Goal: Transaction & Acquisition: Purchase product/service

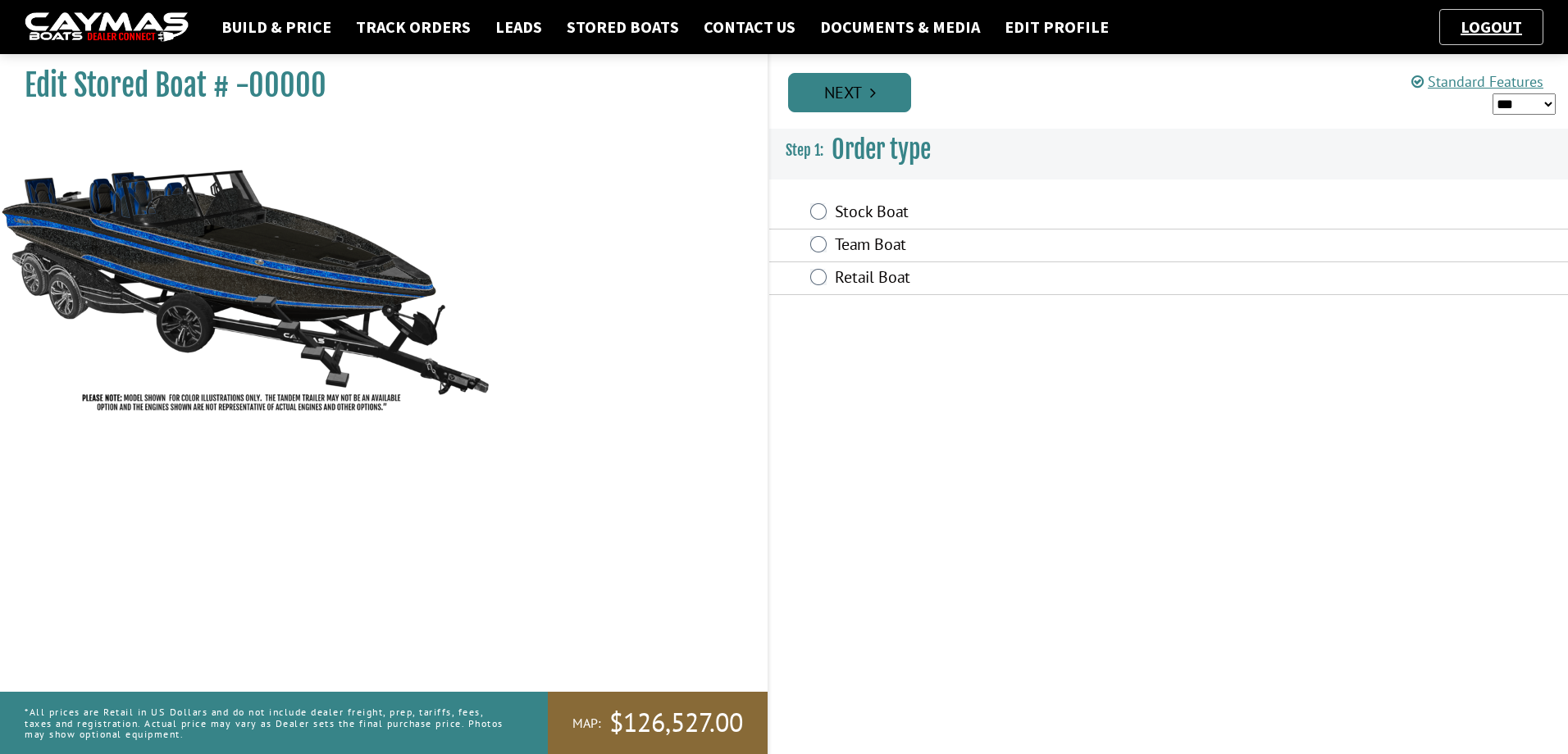
click at [849, 106] on link "Next" at bounding box center [849, 92] width 123 height 39
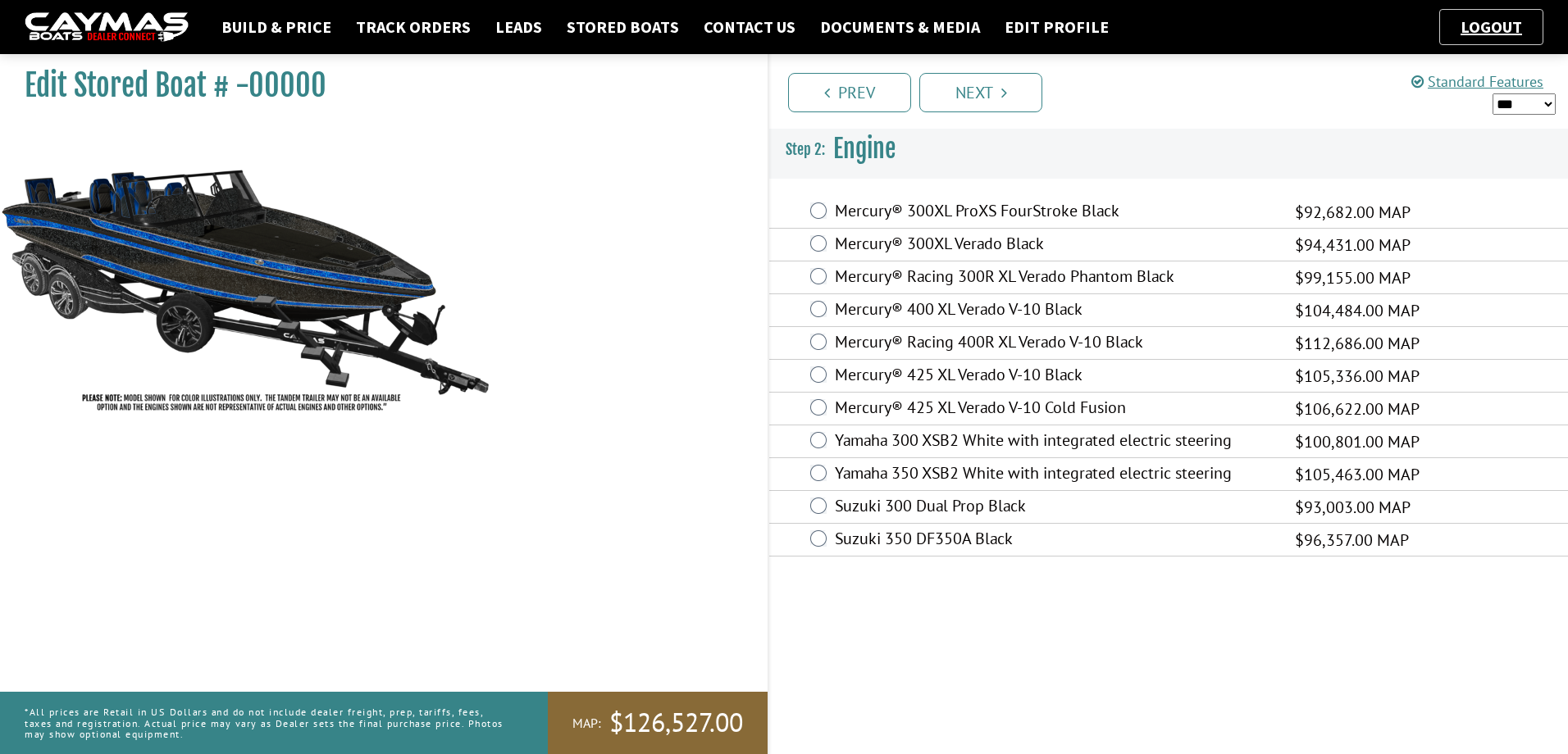
click at [845, 380] on label "Mercury® 425 XL Verado V-10 Black" at bounding box center [1054, 376] width 440 height 24
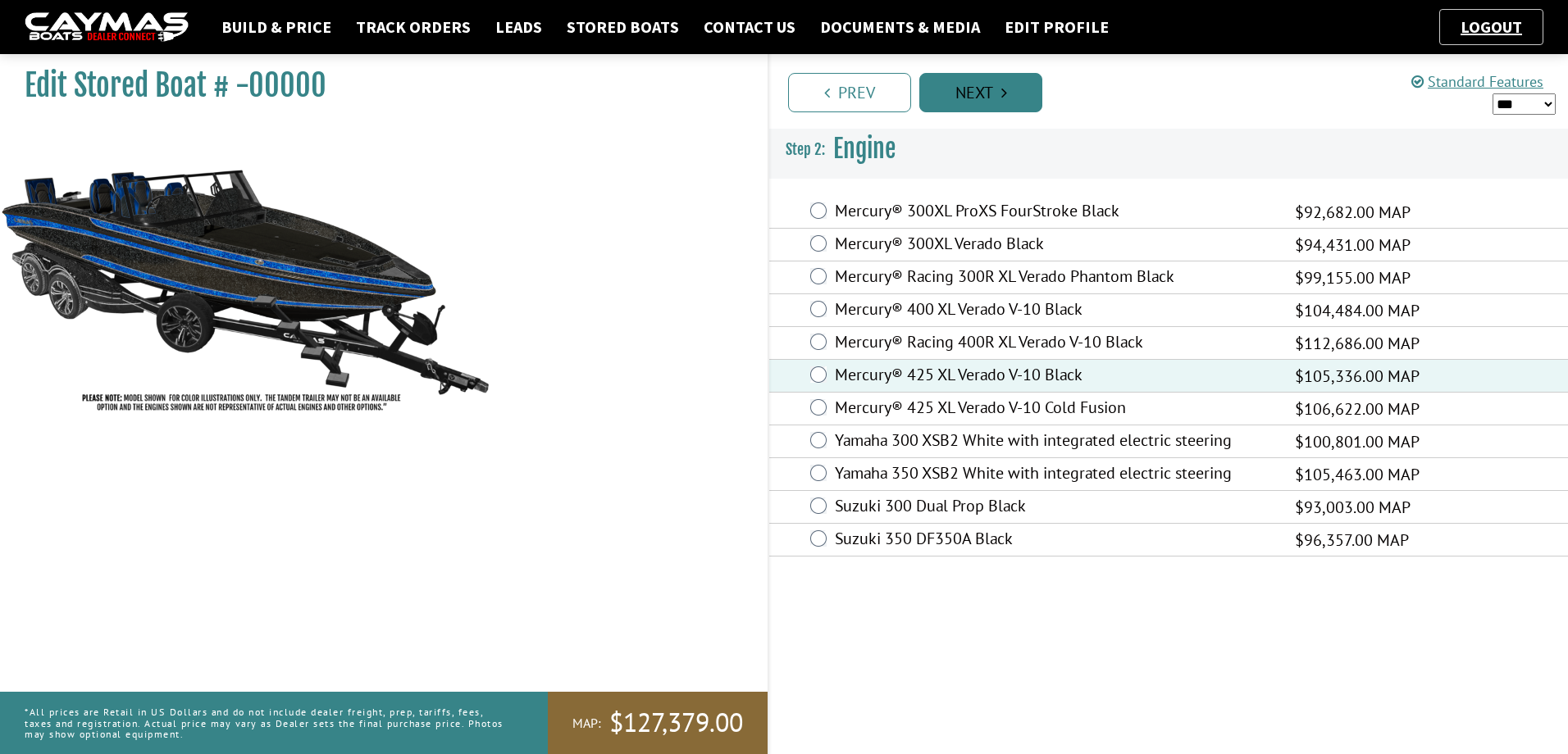
click at [973, 96] on link "Next" at bounding box center [980, 92] width 123 height 39
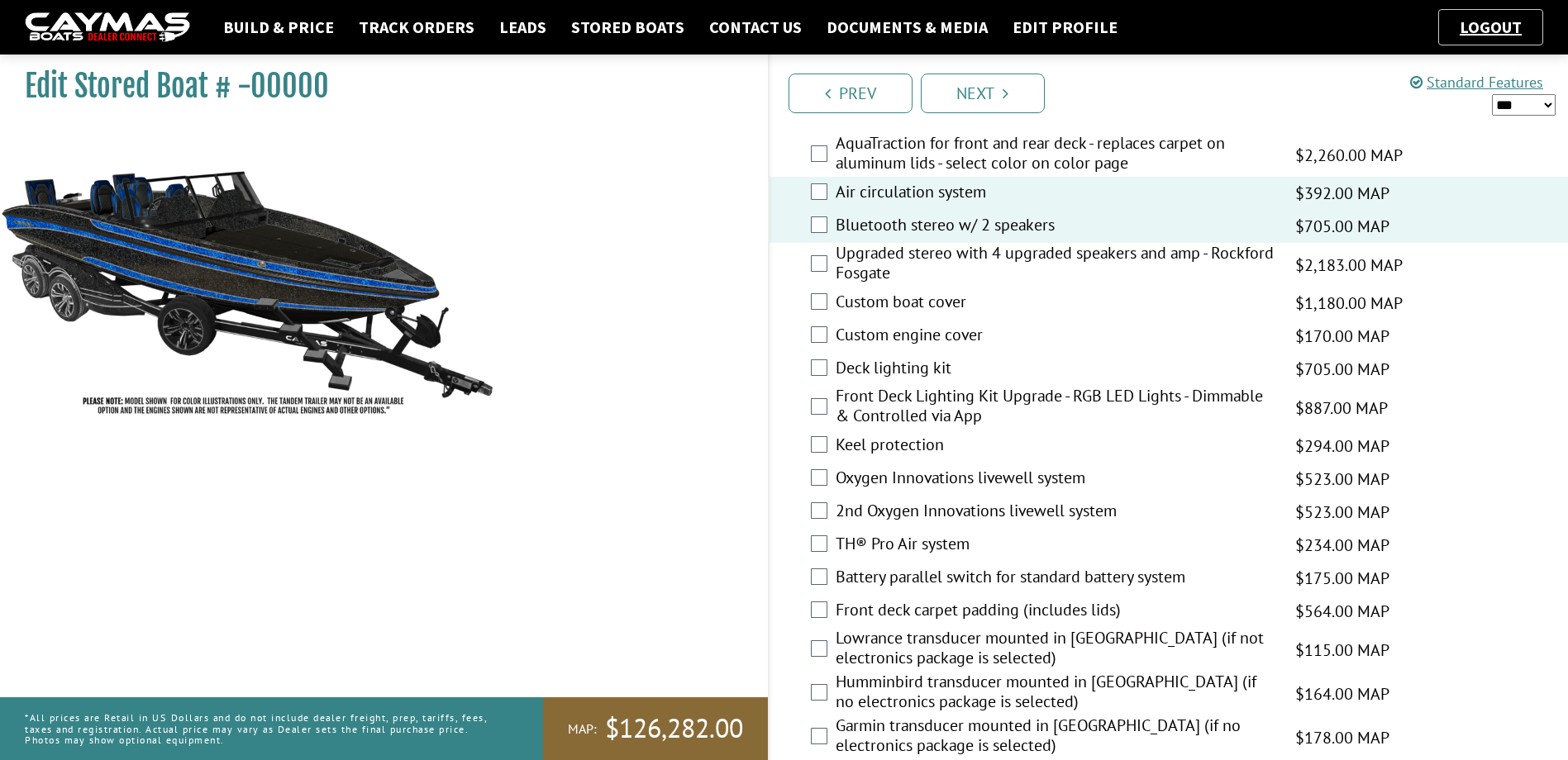
scroll to position [1818, 0]
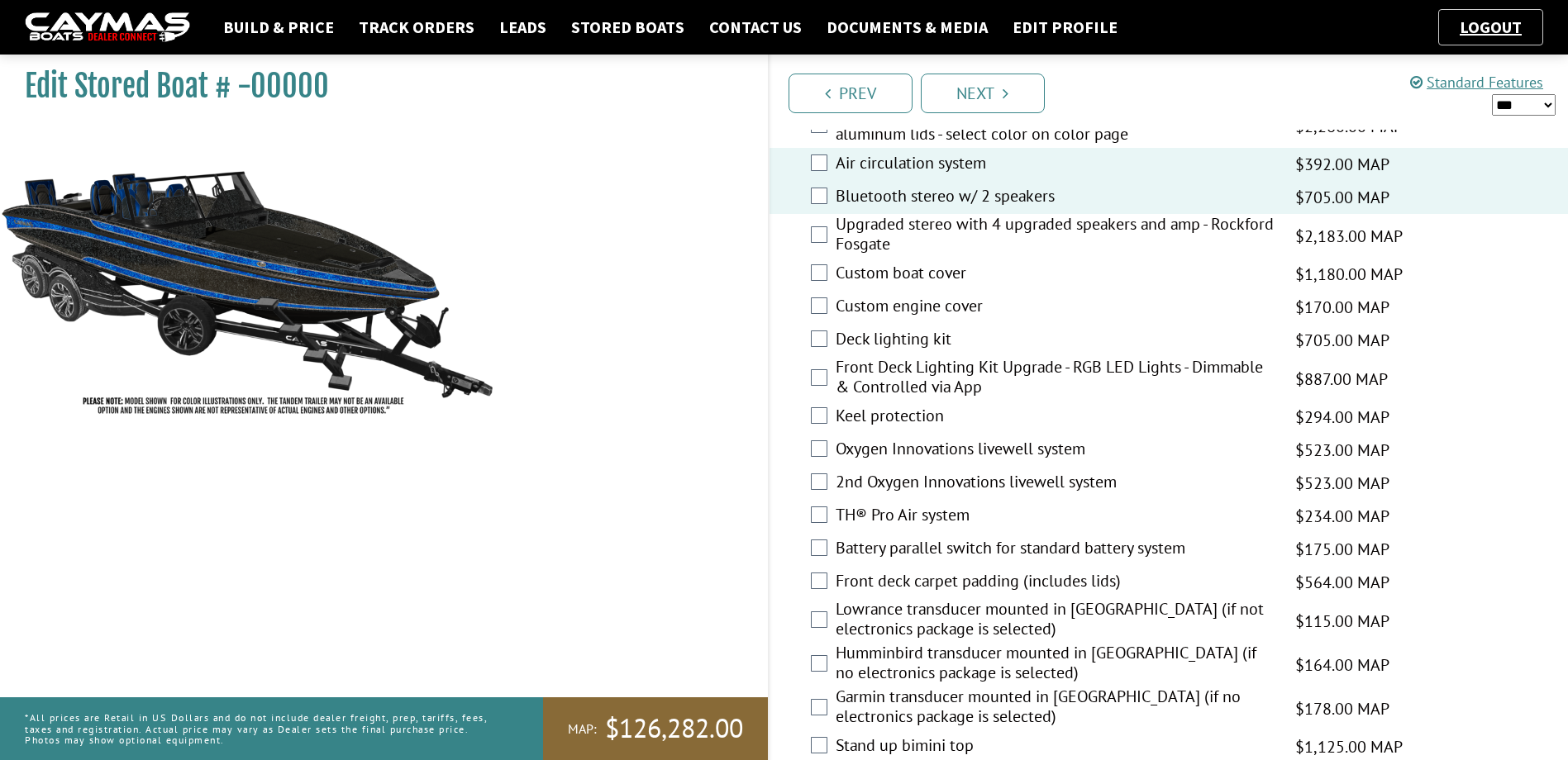
click at [814, 457] on div "Oxygen Innovations livewell system $523.00 MAP $445.00 $618.00 MSRP $556.00" at bounding box center [1169, 450] width 799 height 34
click at [825, 524] on div "TH® Pro Air system $234.00 MAP $199.00 $276.00 MSRP $248.00" at bounding box center [1169, 516] width 799 height 34
click at [824, 503] on div "TH® Pro Air system $234.00 MAP $199.00 $276.00 MSRP $248.00" at bounding box center [1169, 516] width 799 height 34
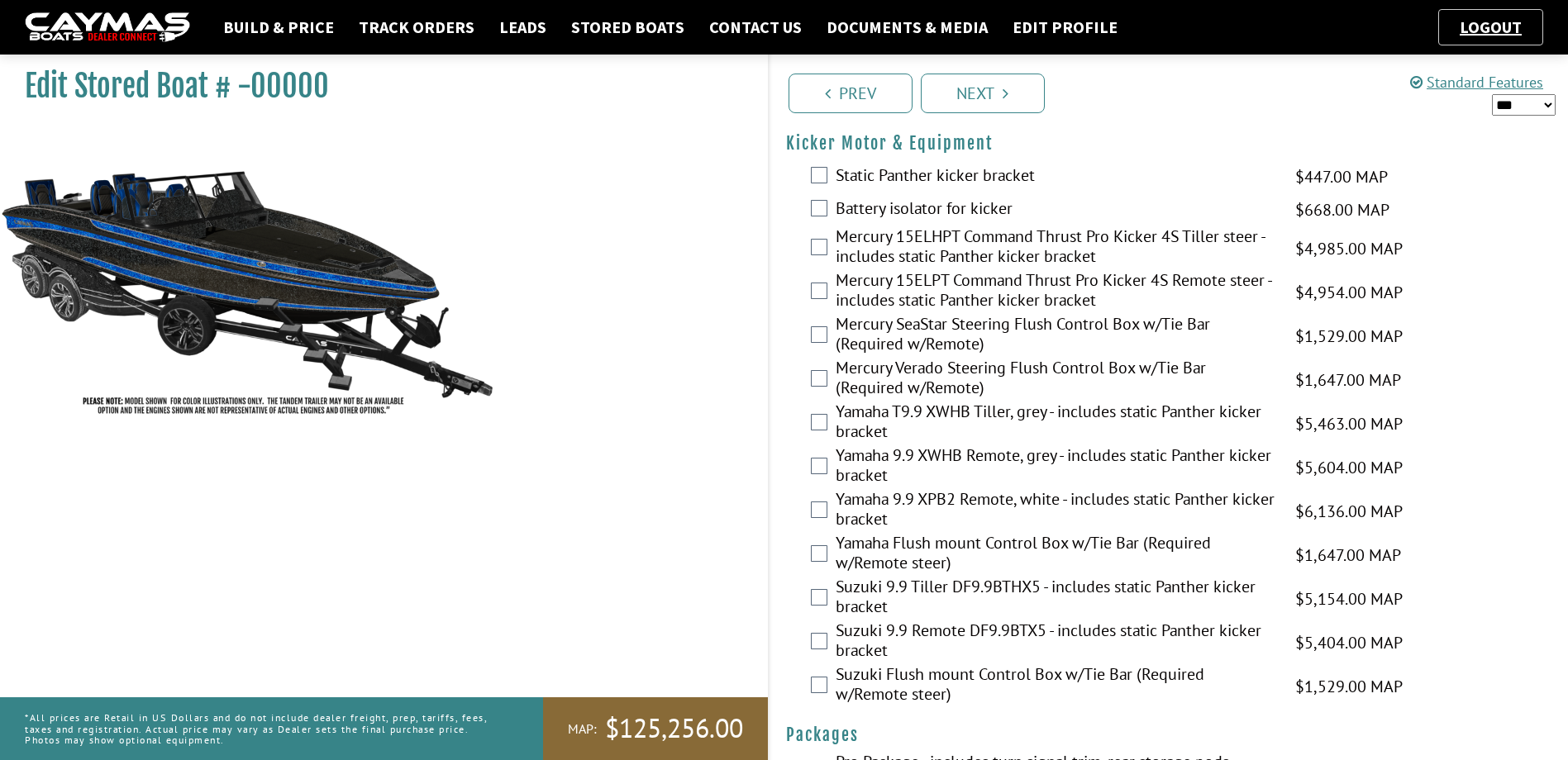
scroll to position [3994, 0]
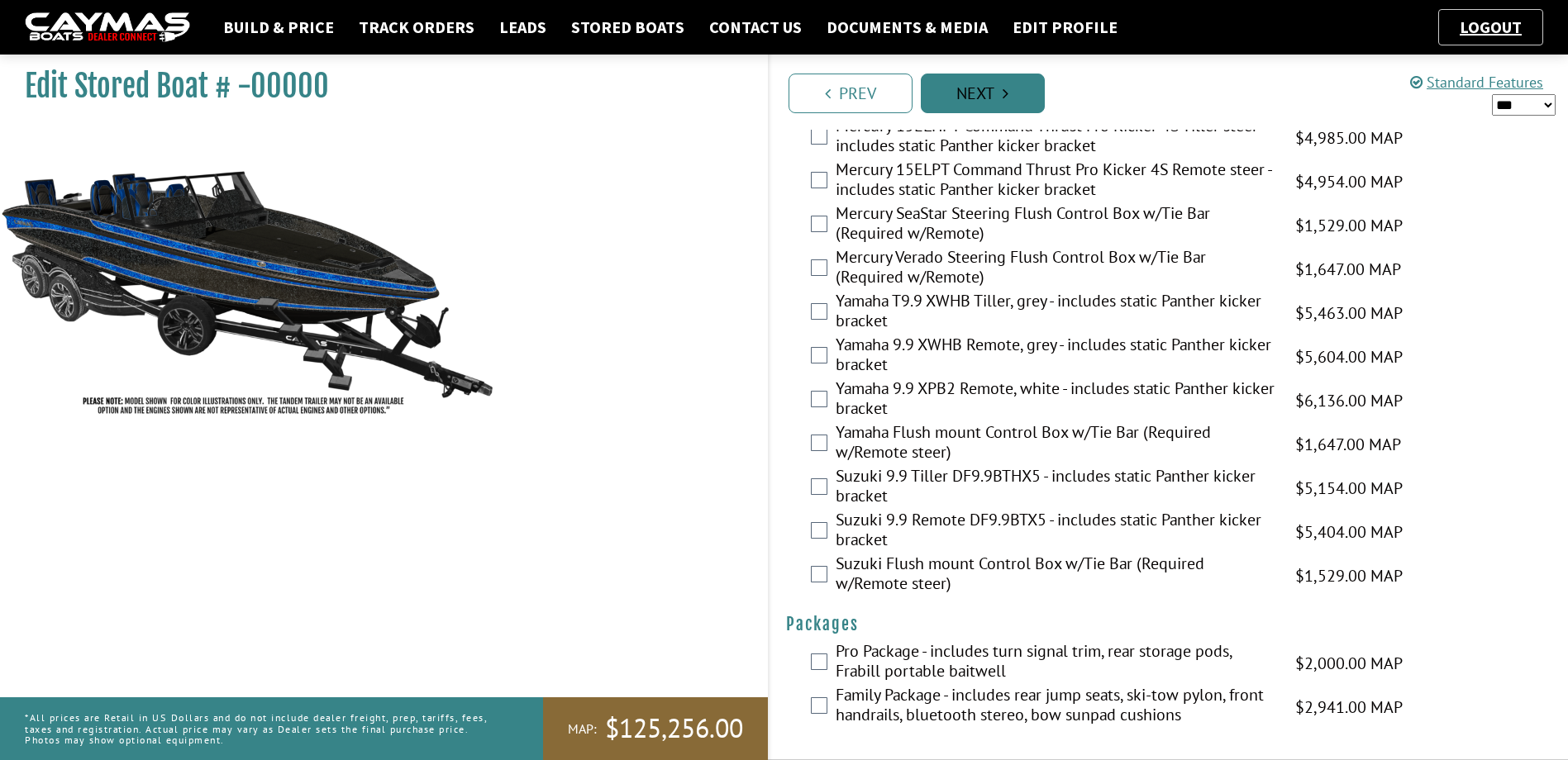
click at [986, 90] on link "Next" at bounding box center [982, 93] width 123 height 39
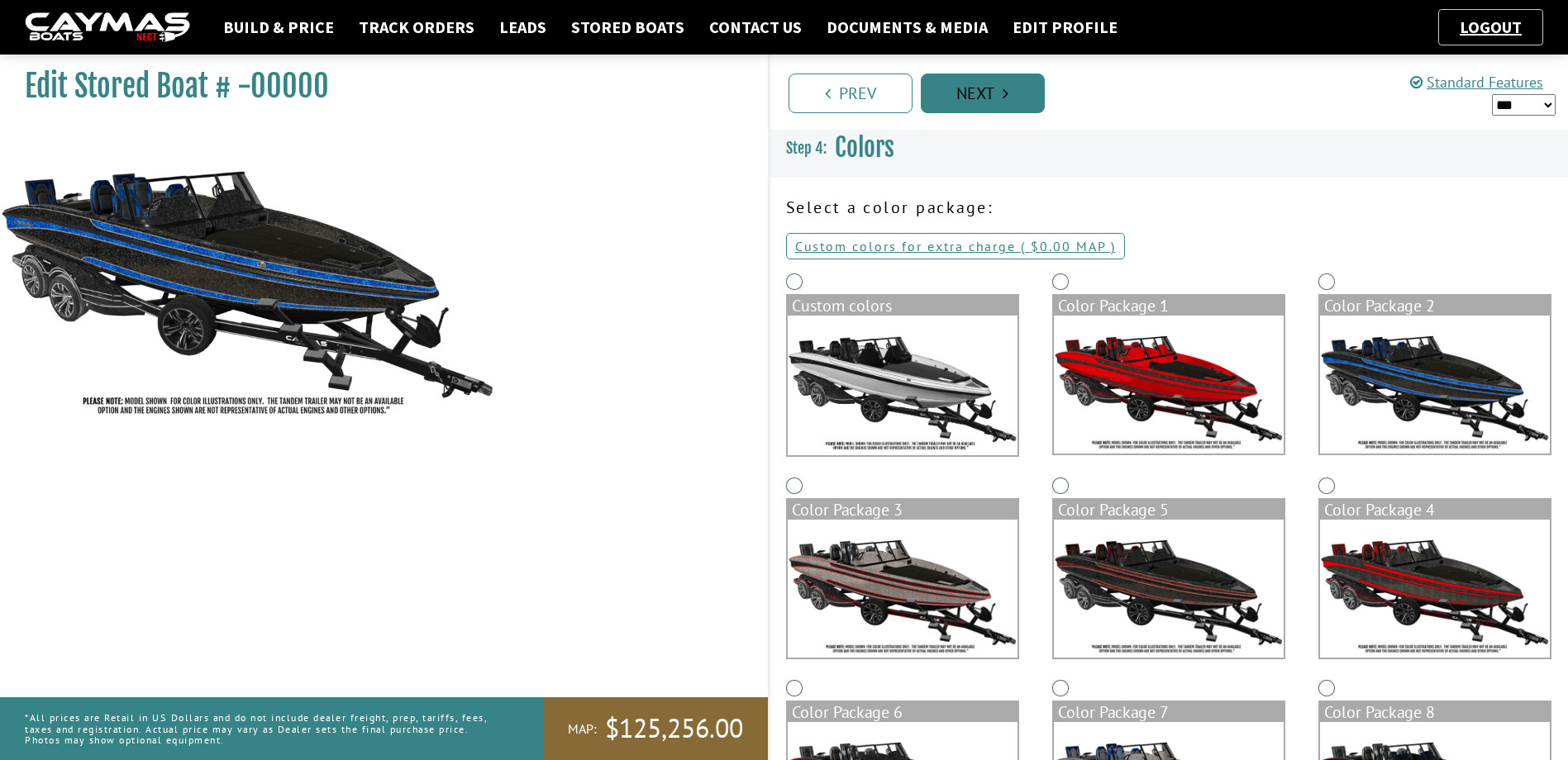
scroll to position [0, 0]
click at [985, 96] on link "Next" at bounding box center [982, 93] width 123 height 39
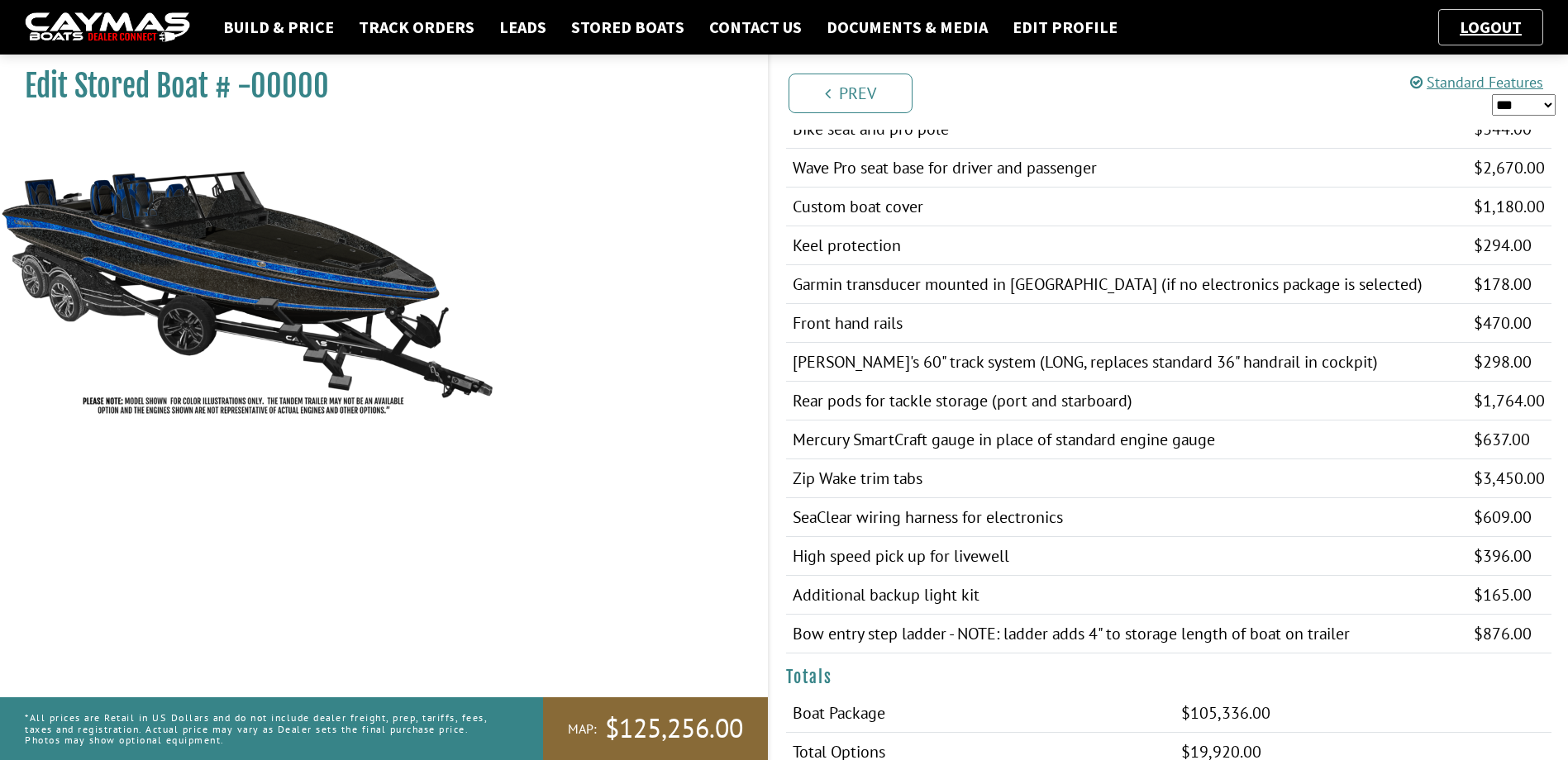
scroll to position [1651, 0]
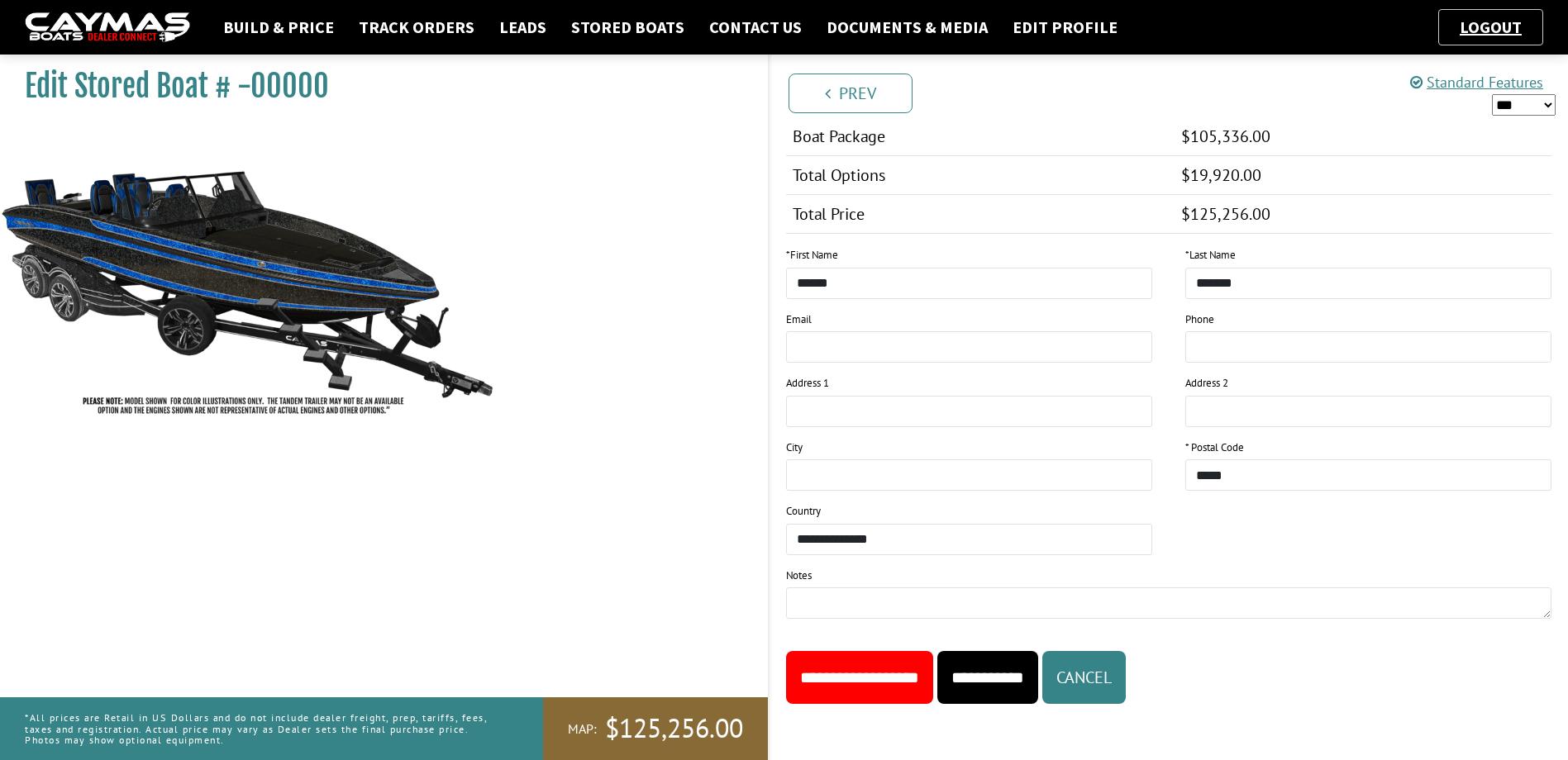
click at [894, 689] on input "**********" at bounding box center [860, 677] width 147 height 53
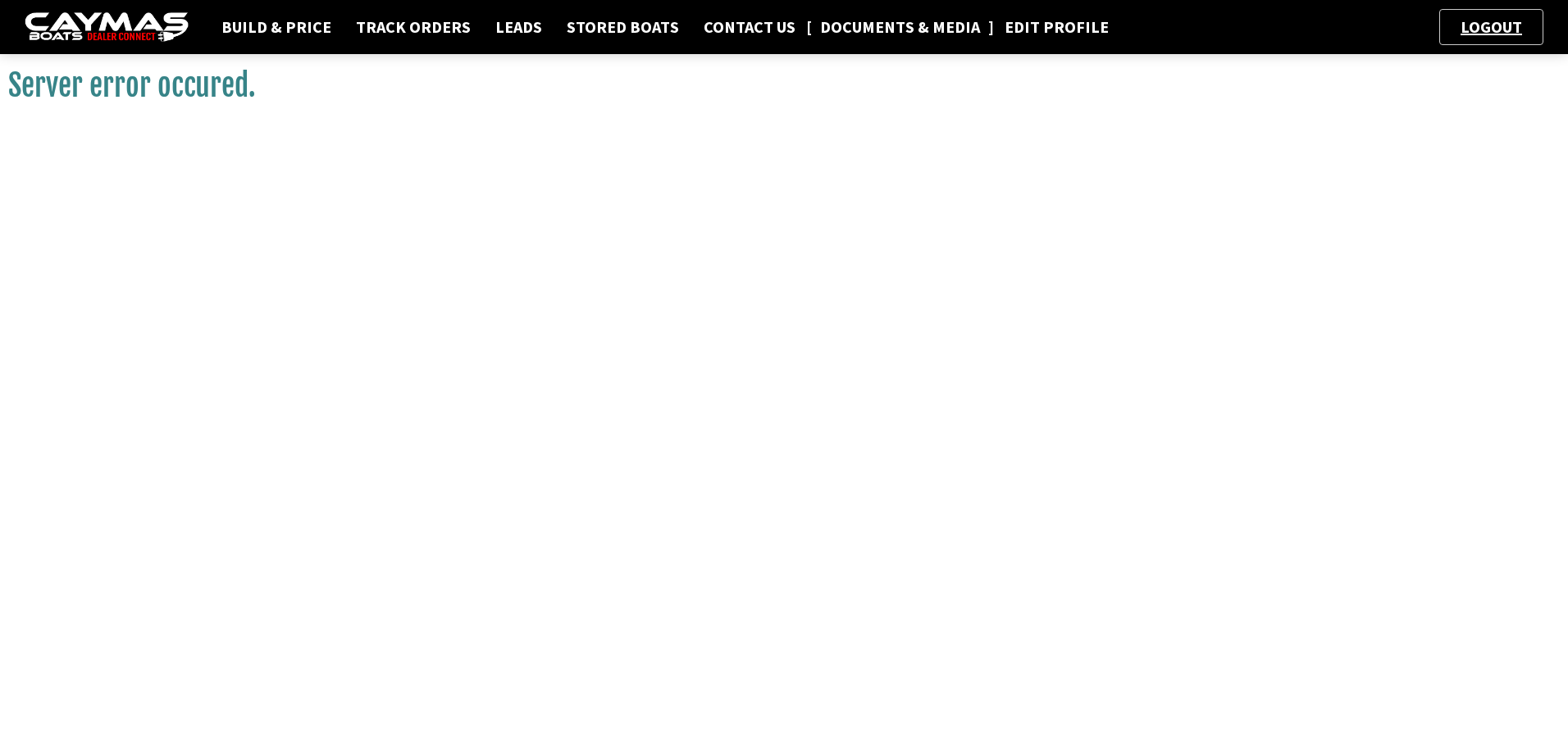
click at [885, 34] on link "Documents & Media" at bounding box center [900, 27] width 177 height 21
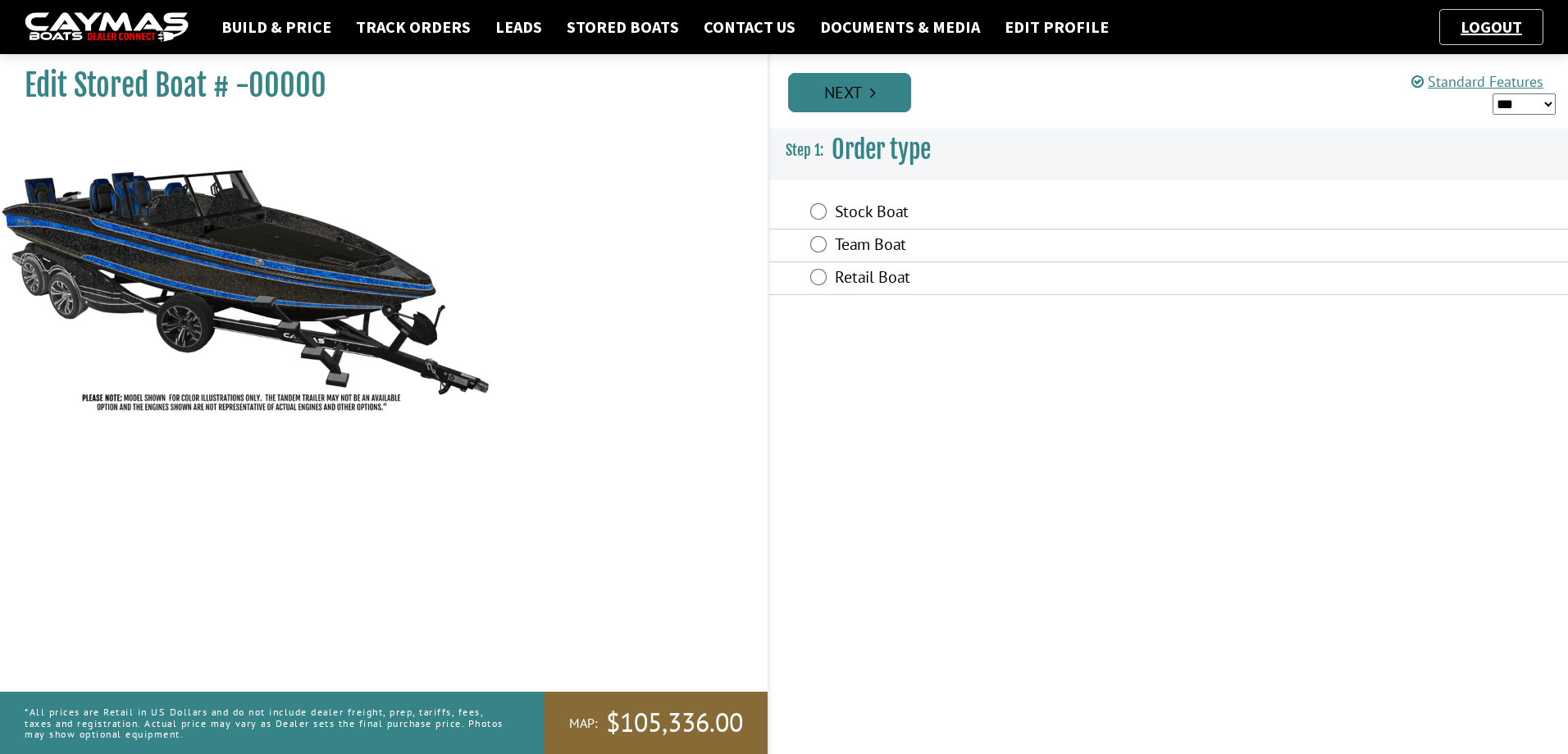
click at [840, 87] on link "Next" at bounding box center [849, 92] width 123 height 39
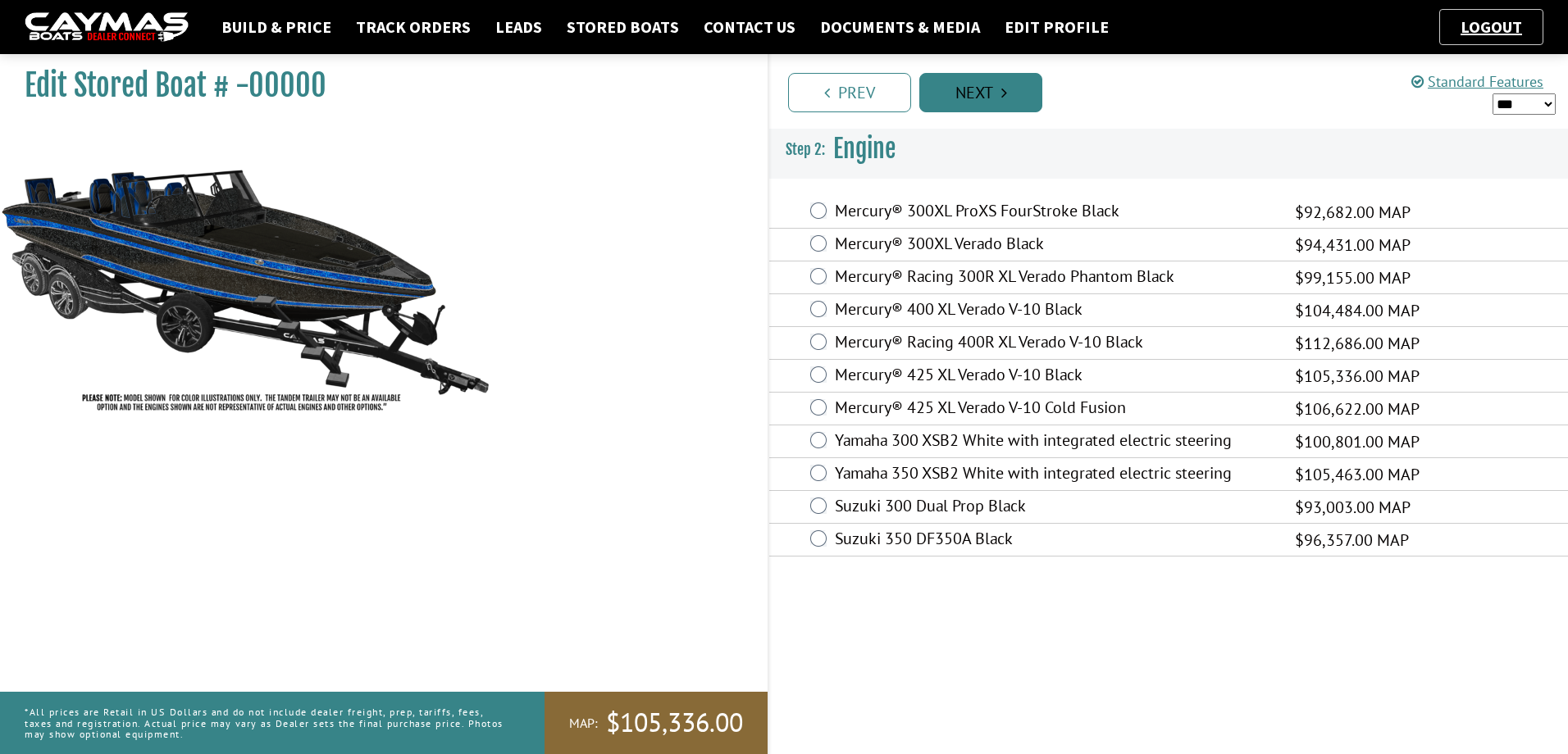
click at [1011, 102] on link "Next" at bounding box center [980, 92] width 123 height 39
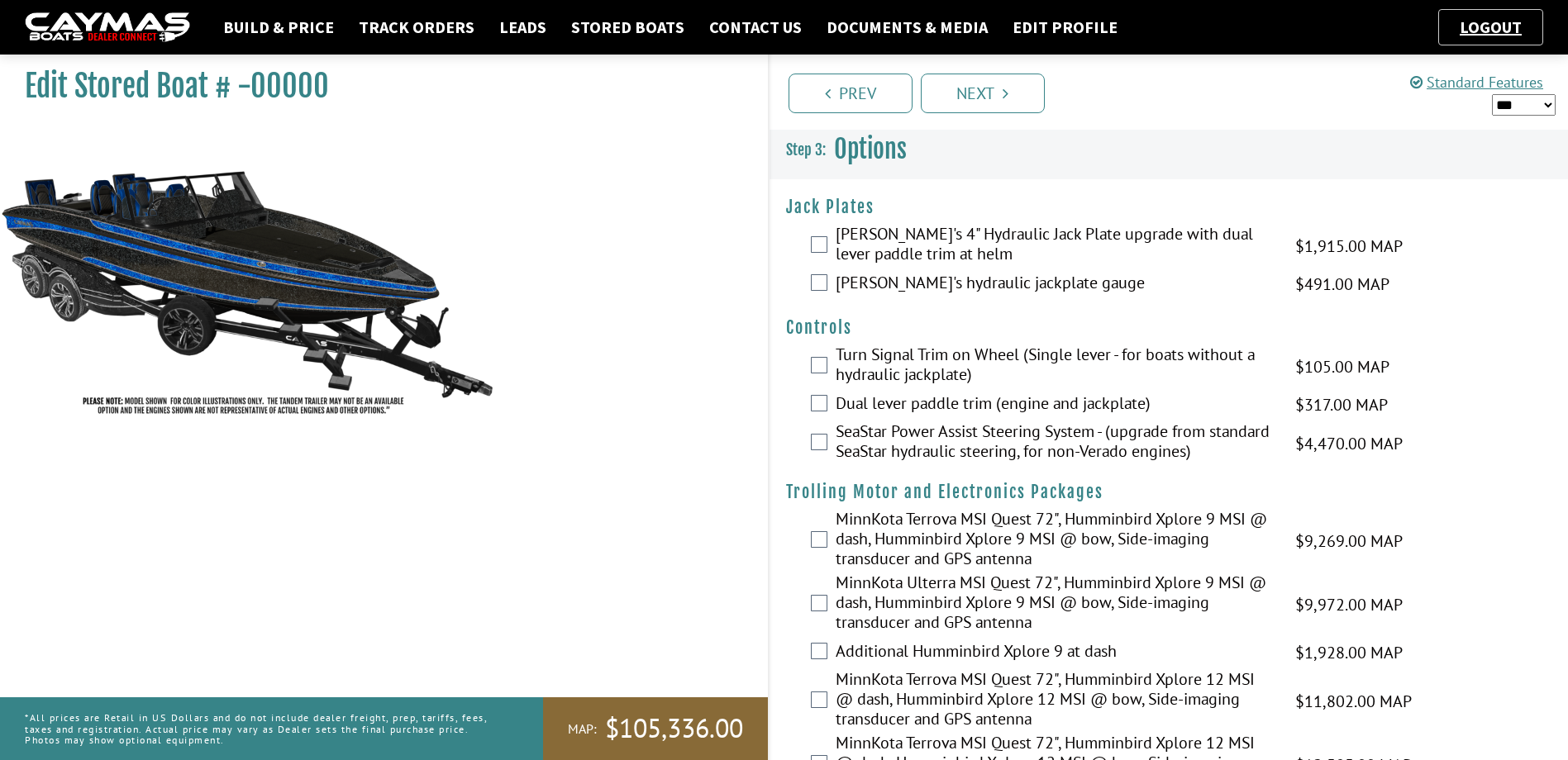
click at [832, 239] on div "[PERSON_NAME]'s 4" Hydraulic Jack Plate upgrade with dual lever paddle trim at …" at bounding box center [1169, 246] width 799 height 44
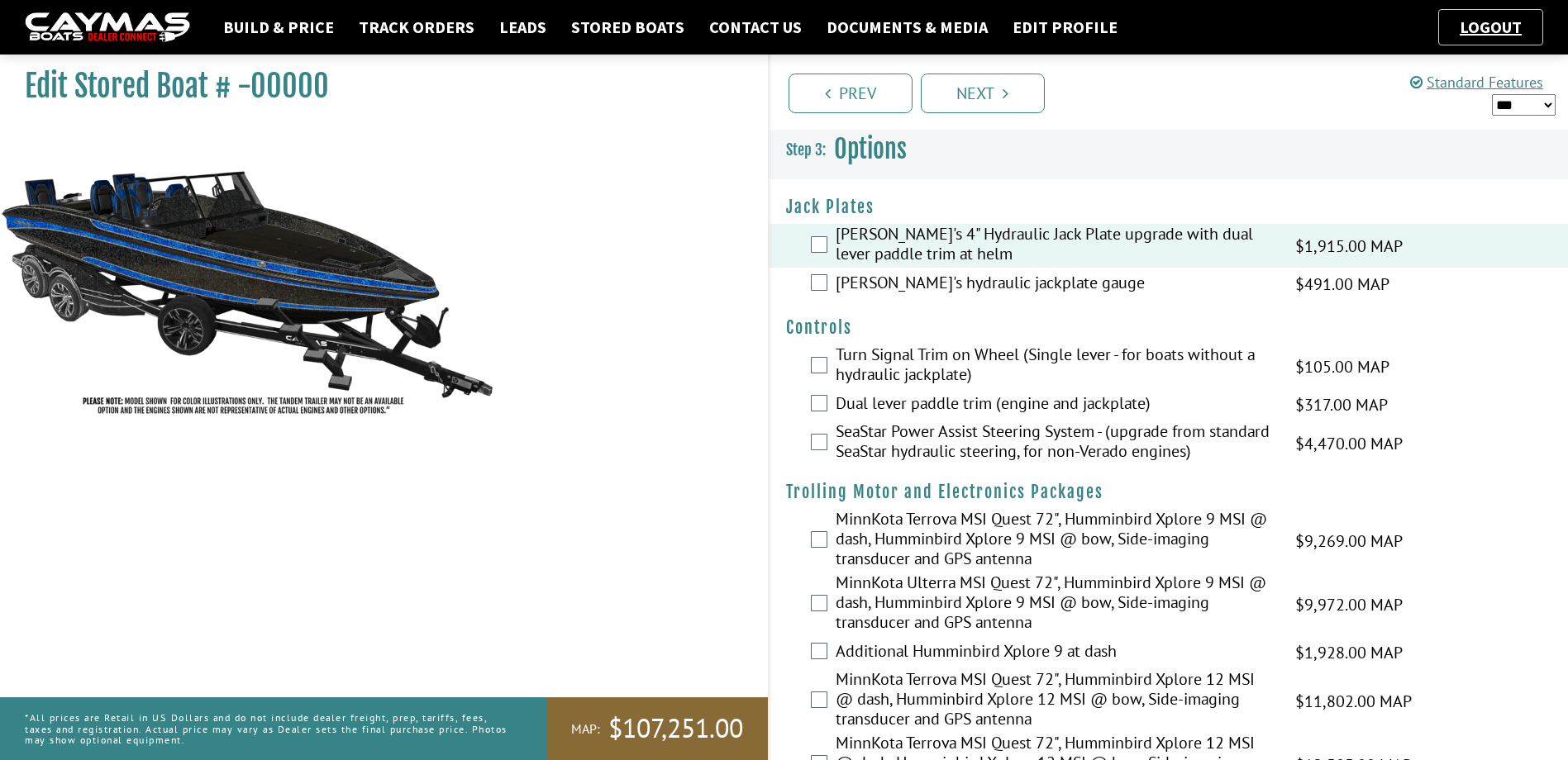
click at [818, 273] on div "Bob's hydraulic jackplate gauge $491.00 MAP $418.00 $580.00 MSRP $522.00" at bounding box center [1169, 284] width 799 height 34
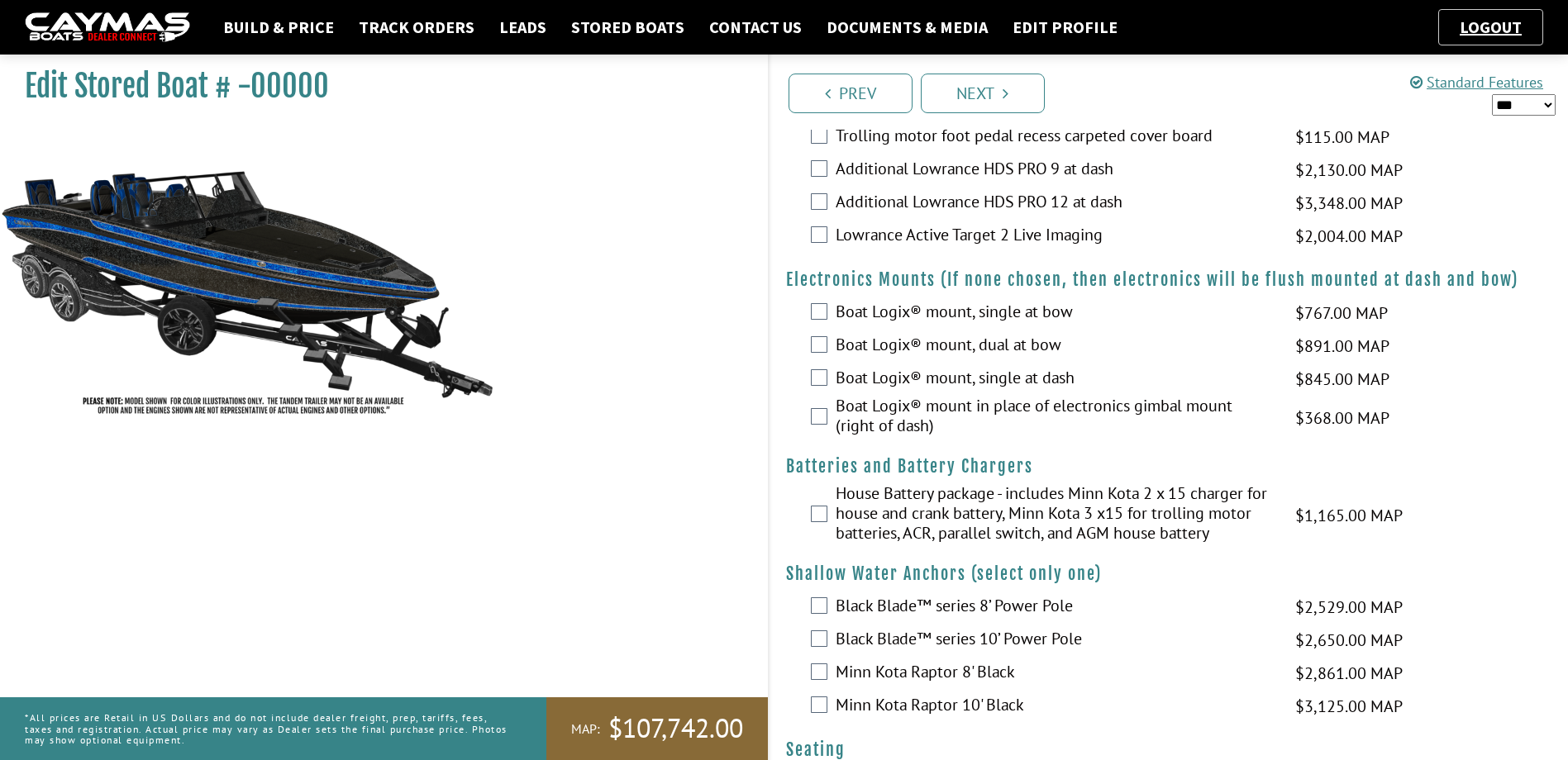
scroll to position [992, 0]
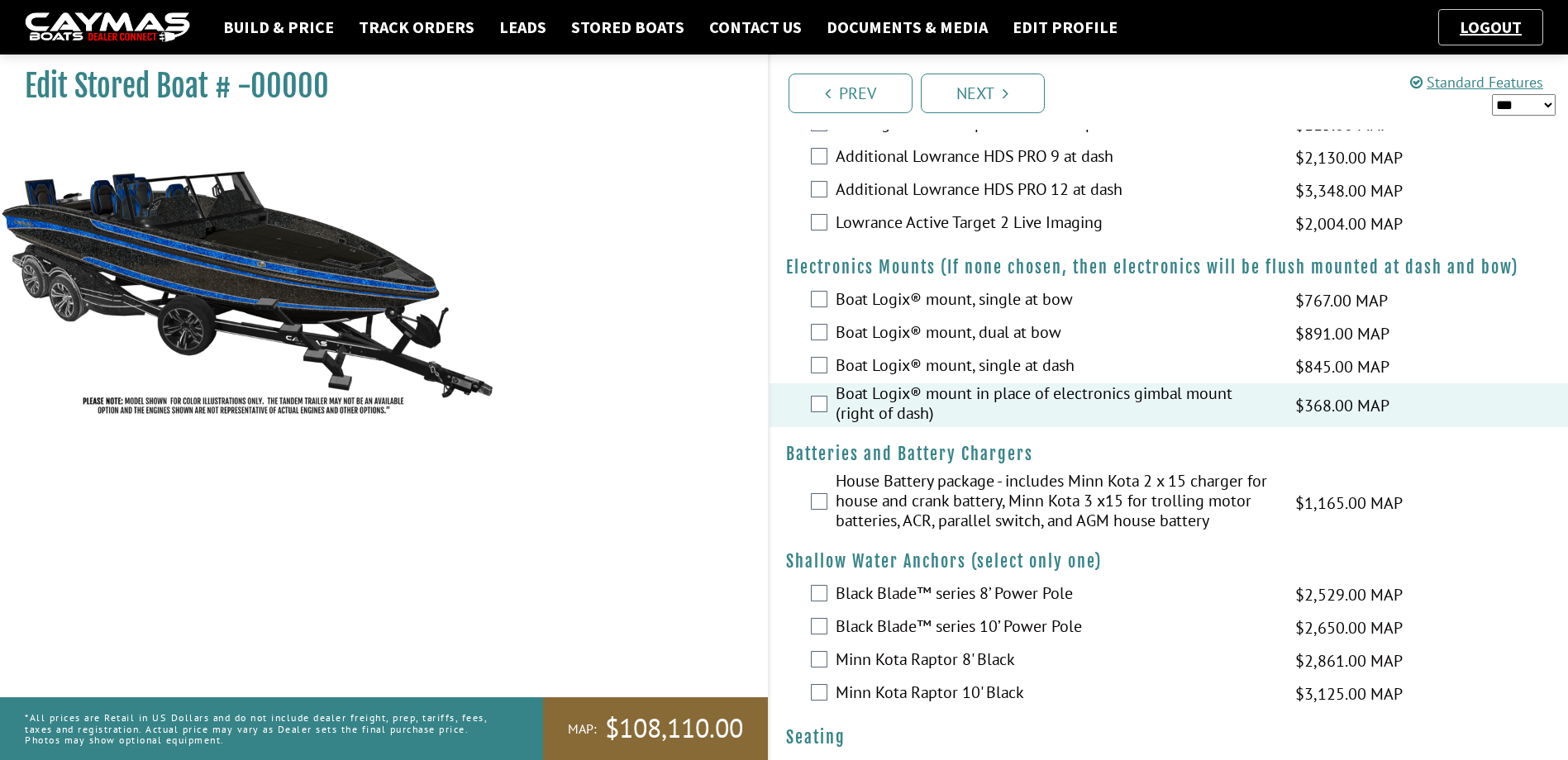
click at [817, 510] on div "House Battery package - includes Minn Kota 2 x 15 charger for house and crank b…" at bounding box center [1169, 503] width 799 height 63
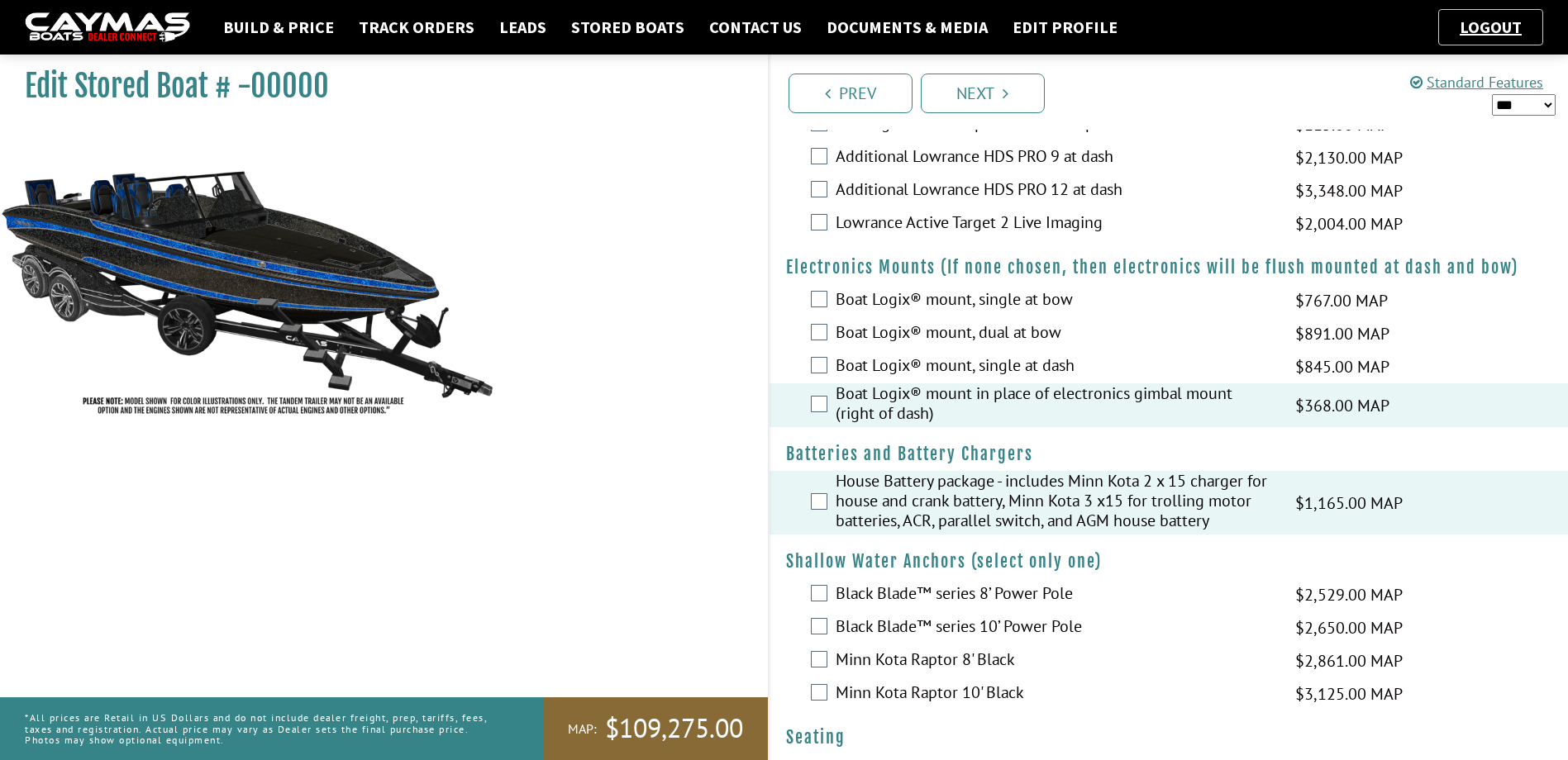
click at [827, 608] on div "Black Blade™ series 8’ Power Pole $2,529.00 MAP $2,150.00 $2,986.00 MSRP $2,687…" at bounding box center [1169, 594] width 799 height 34
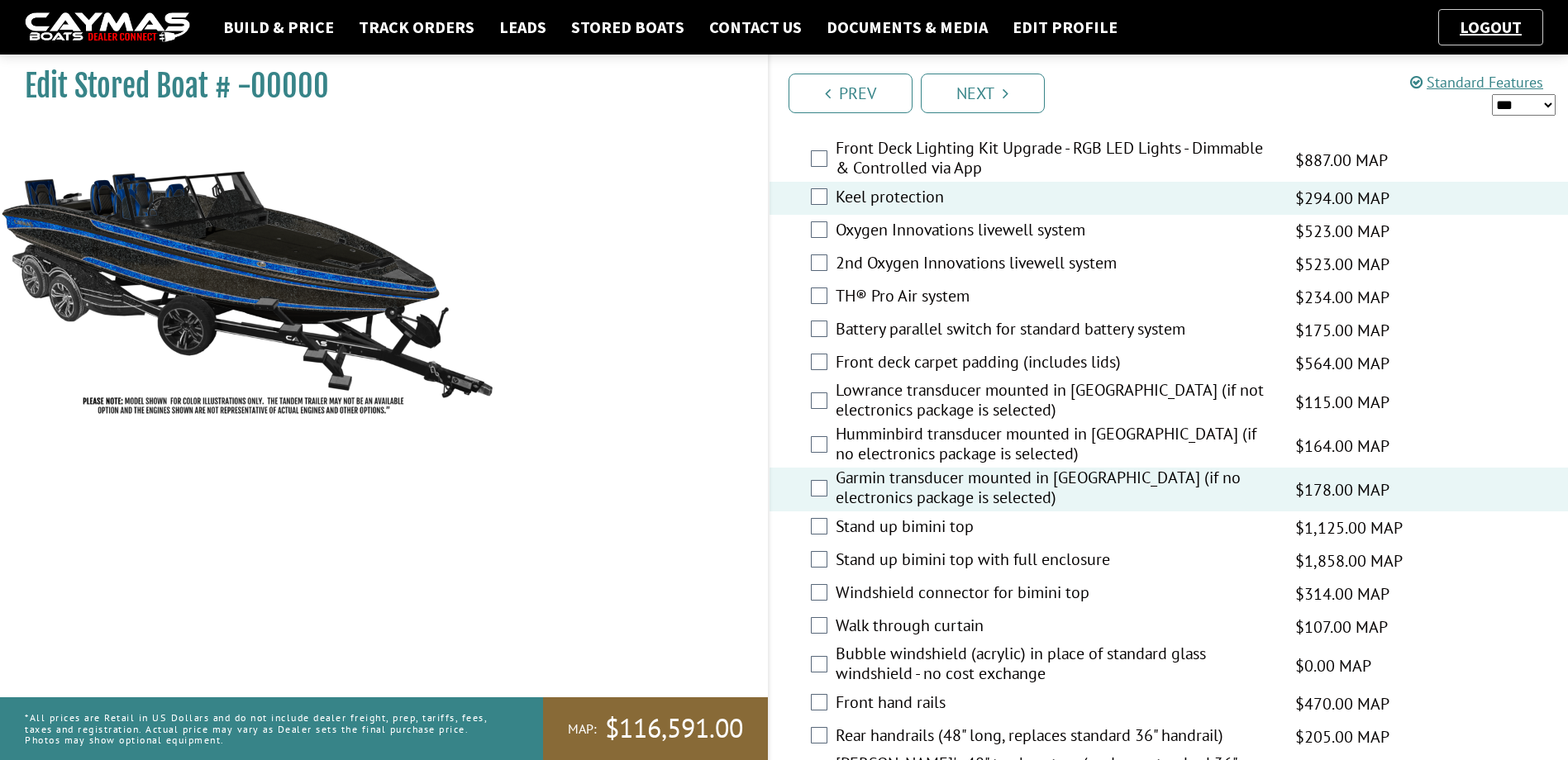
scroll to position [2066, 0]
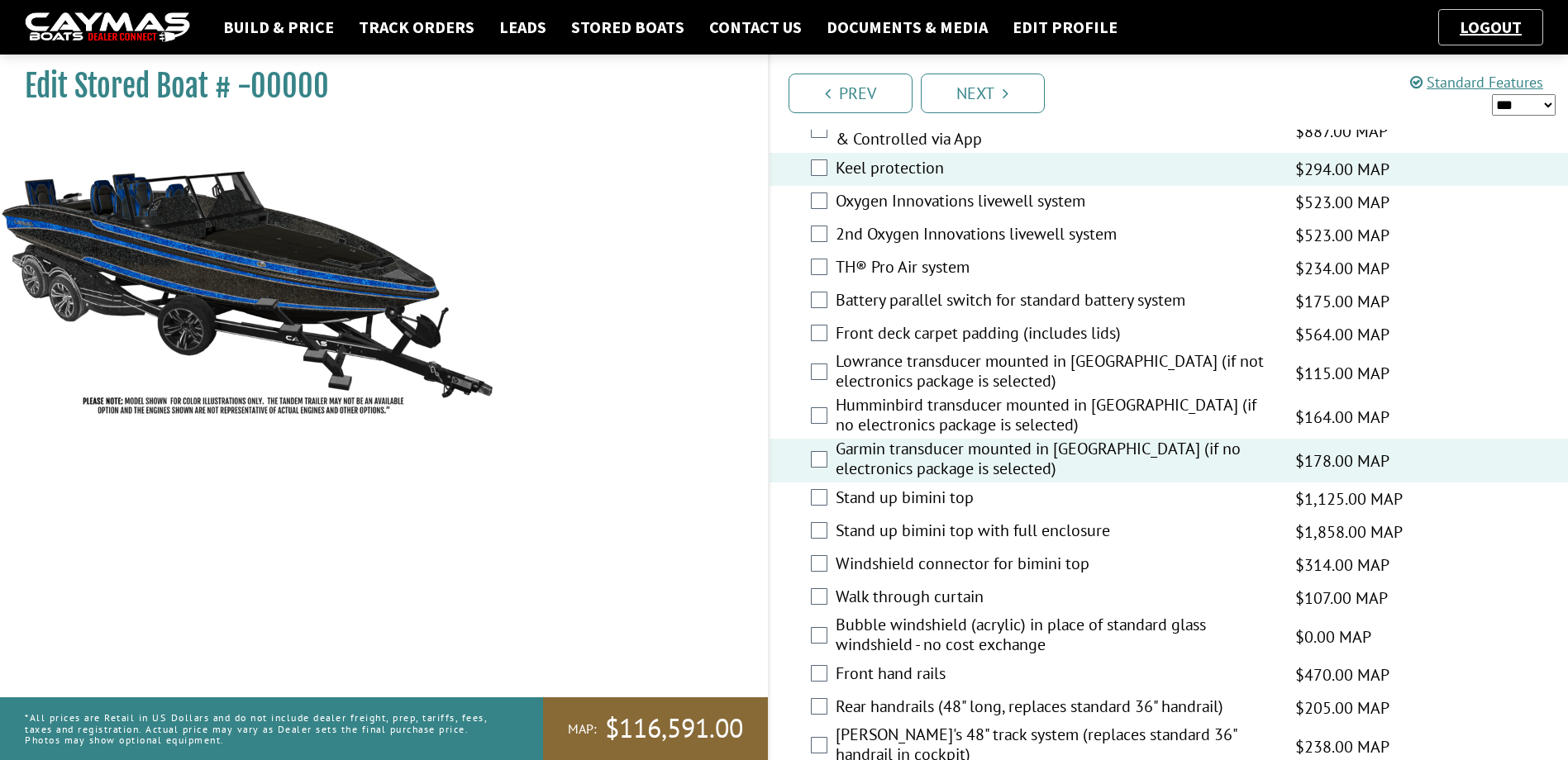
click at [818, 685] on div "Front hand rails $470.00 MAP $400.00 $555.00 MSRP $500.00" at bounding box center [1169, 675] width 799 height 34
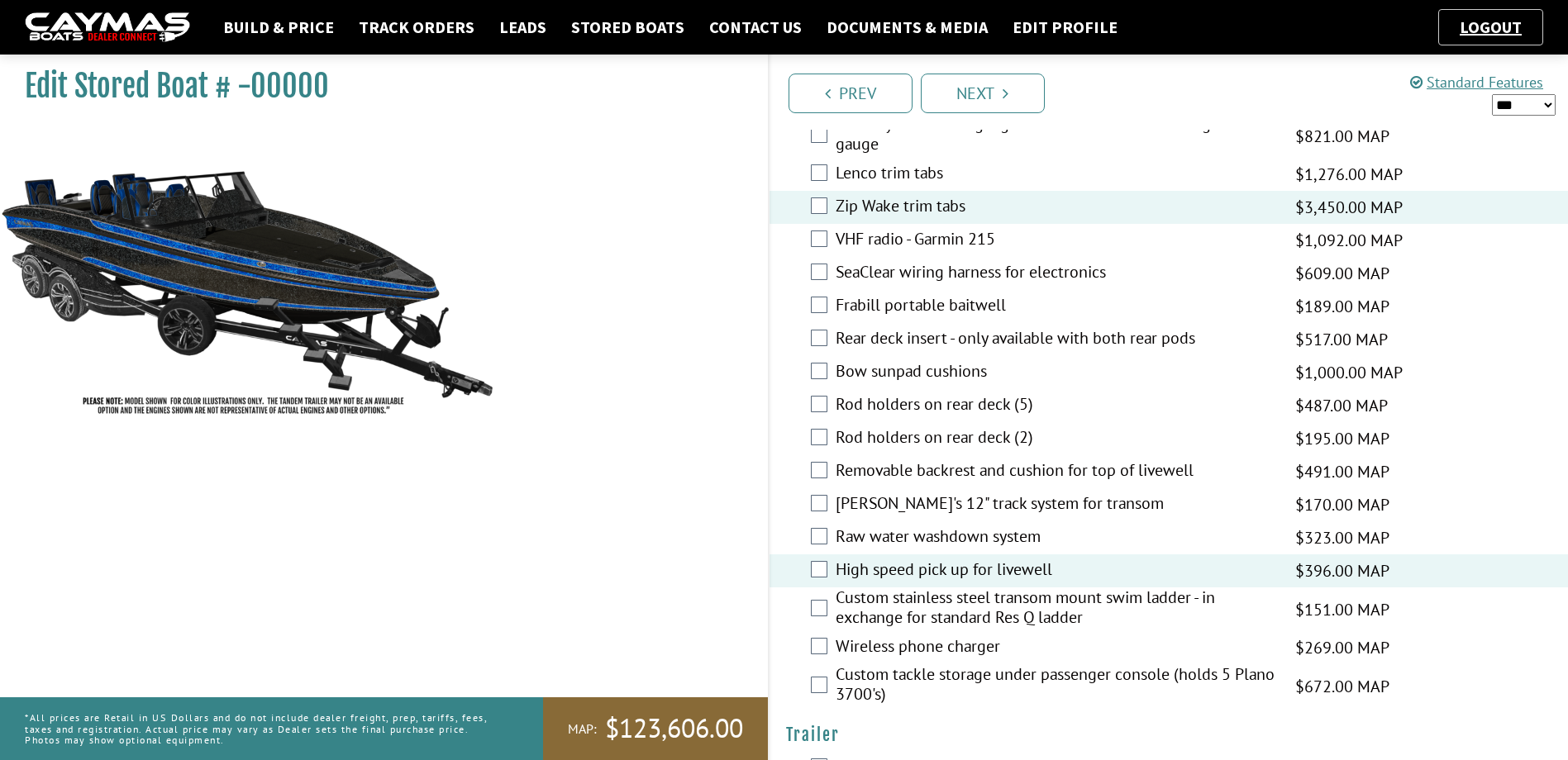
scroll to position [3057, 0]
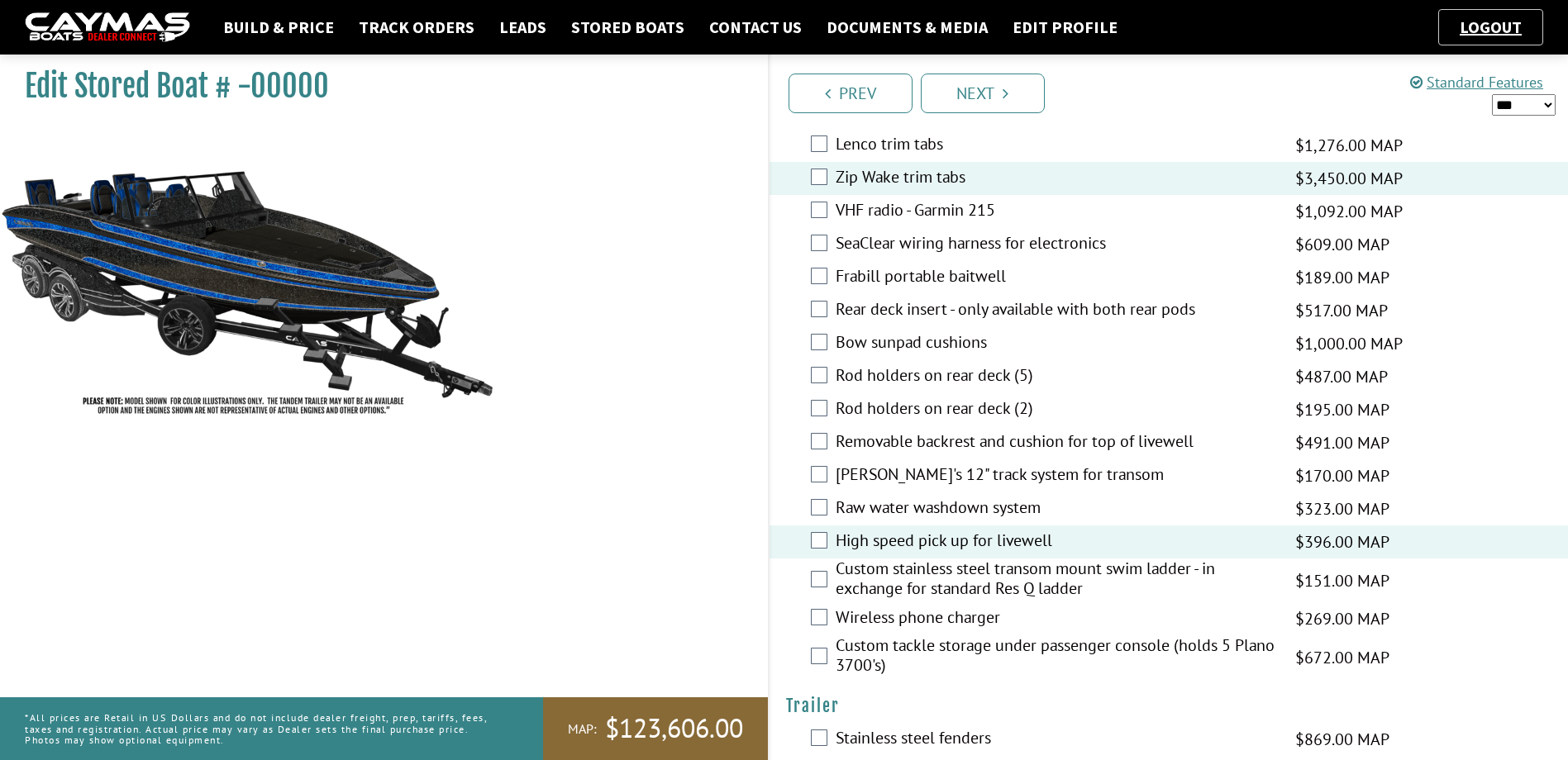
click at [823, 234] on div "SeaClear wiring harness for electronics $609.00 MAP $518.00 $719.00 MSRP $647.00" at bounding box center [1169, 244] width 799 height 34
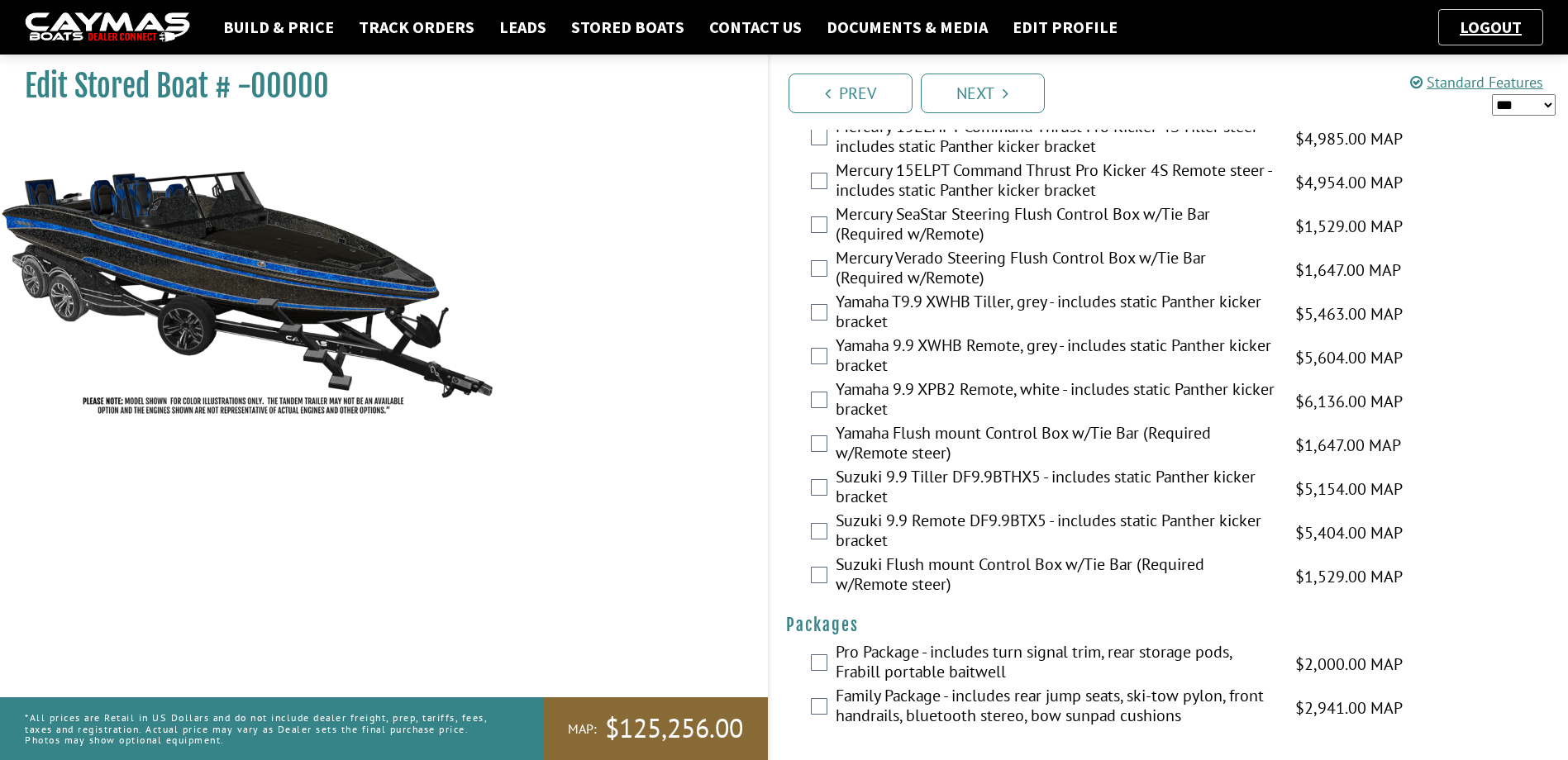
scroll to position [3994, 0]
click at [962, 101] on link "Next" at bounding box center [982, 93] width 123 height 39
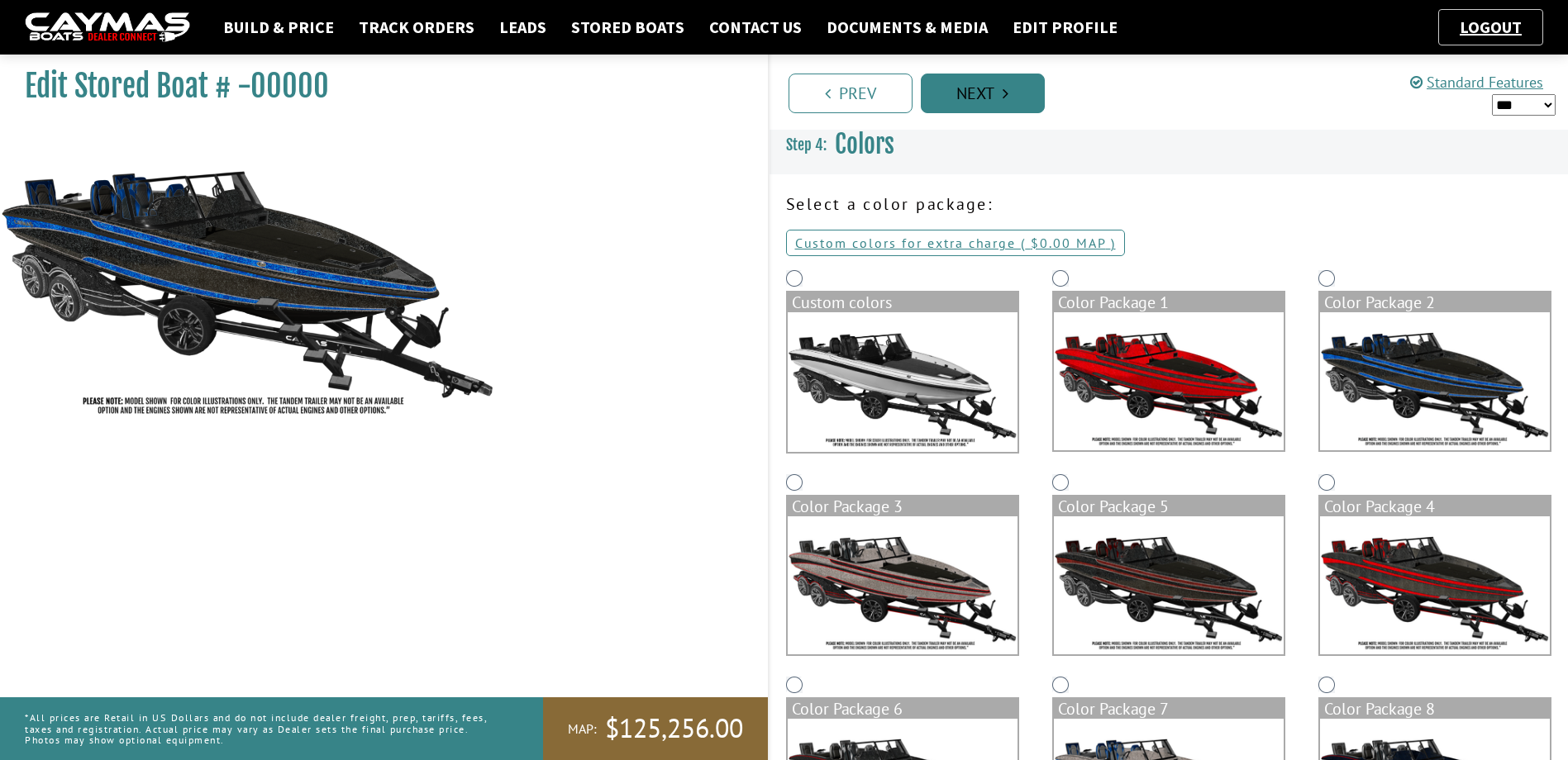
scroll to position [0, 0]
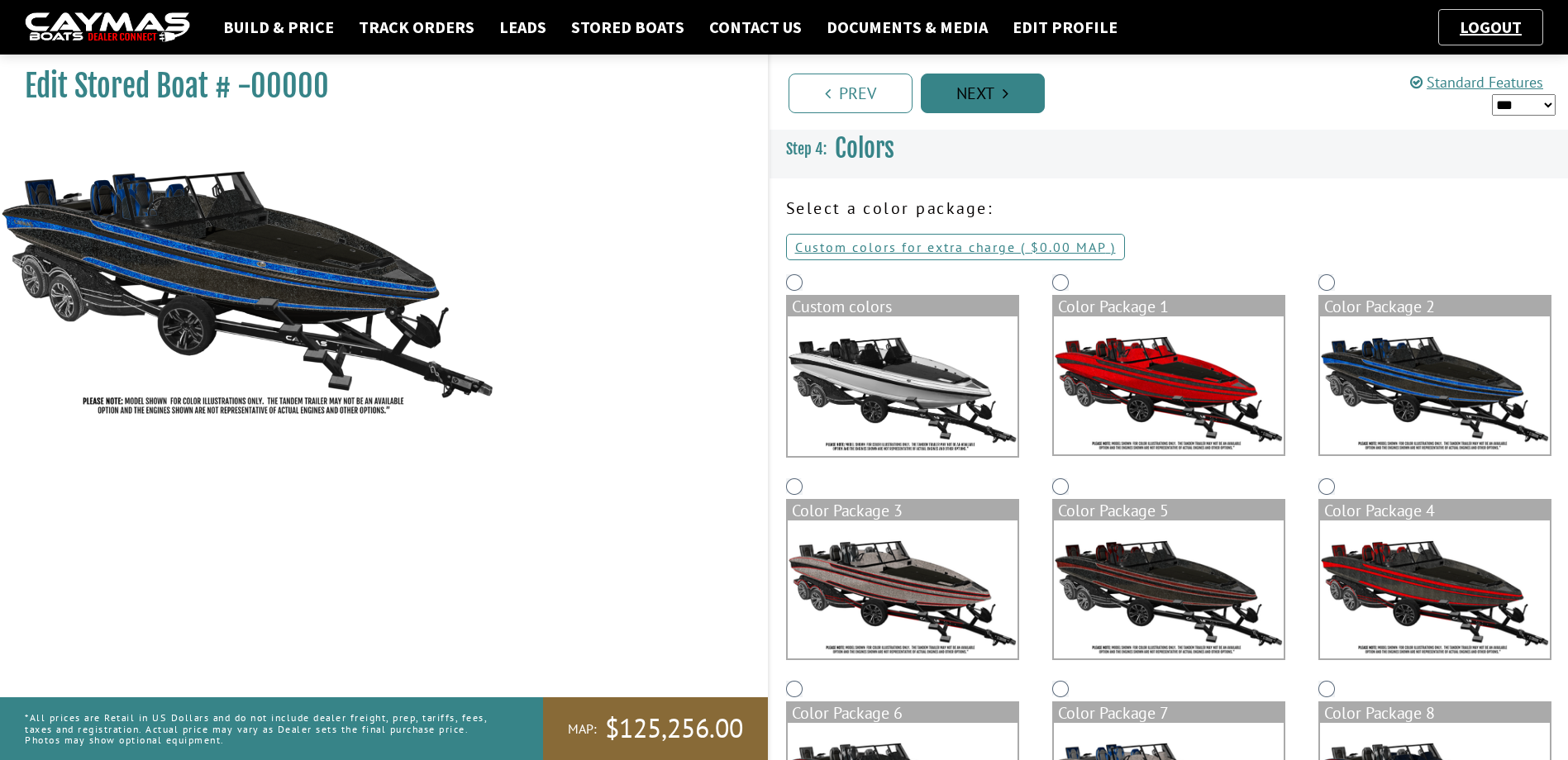
click at [964, 98] on link "Next" at bounding box center [982, 93] width 123 height 39
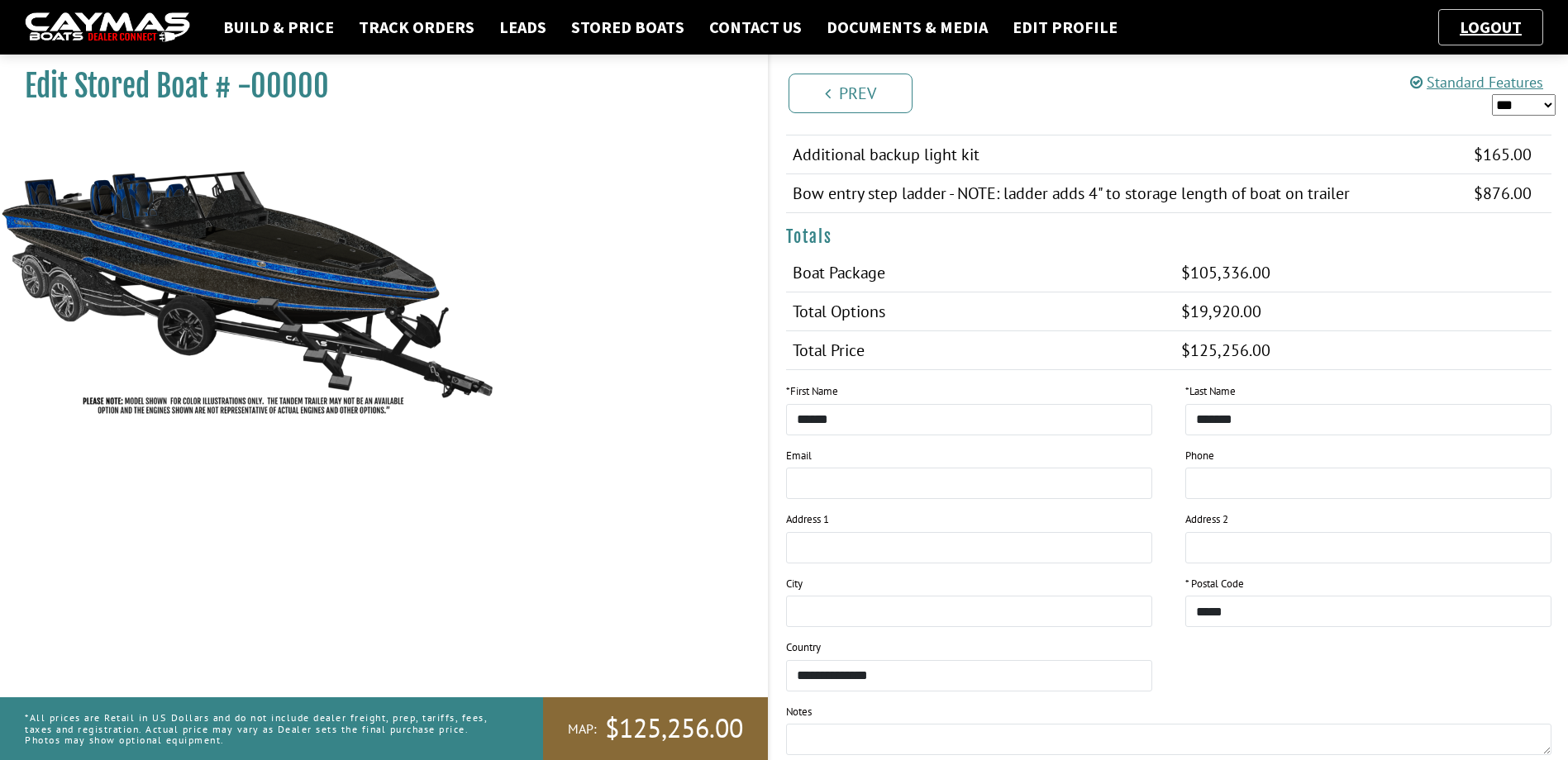
scroll to position [1651, 0]
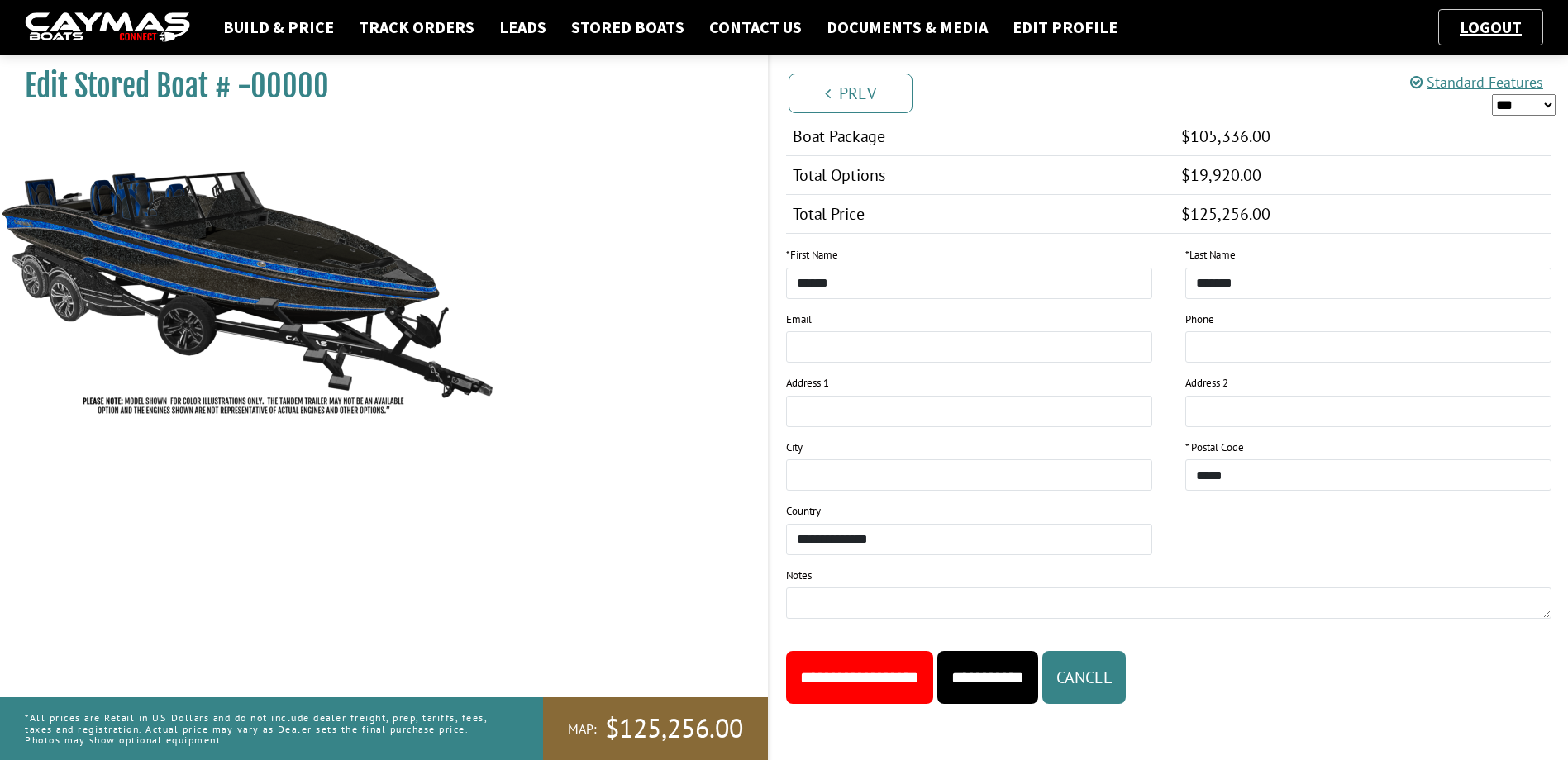
click at [895, 674] on input "**********" at bounding box center [860, 677] width 147 height 53
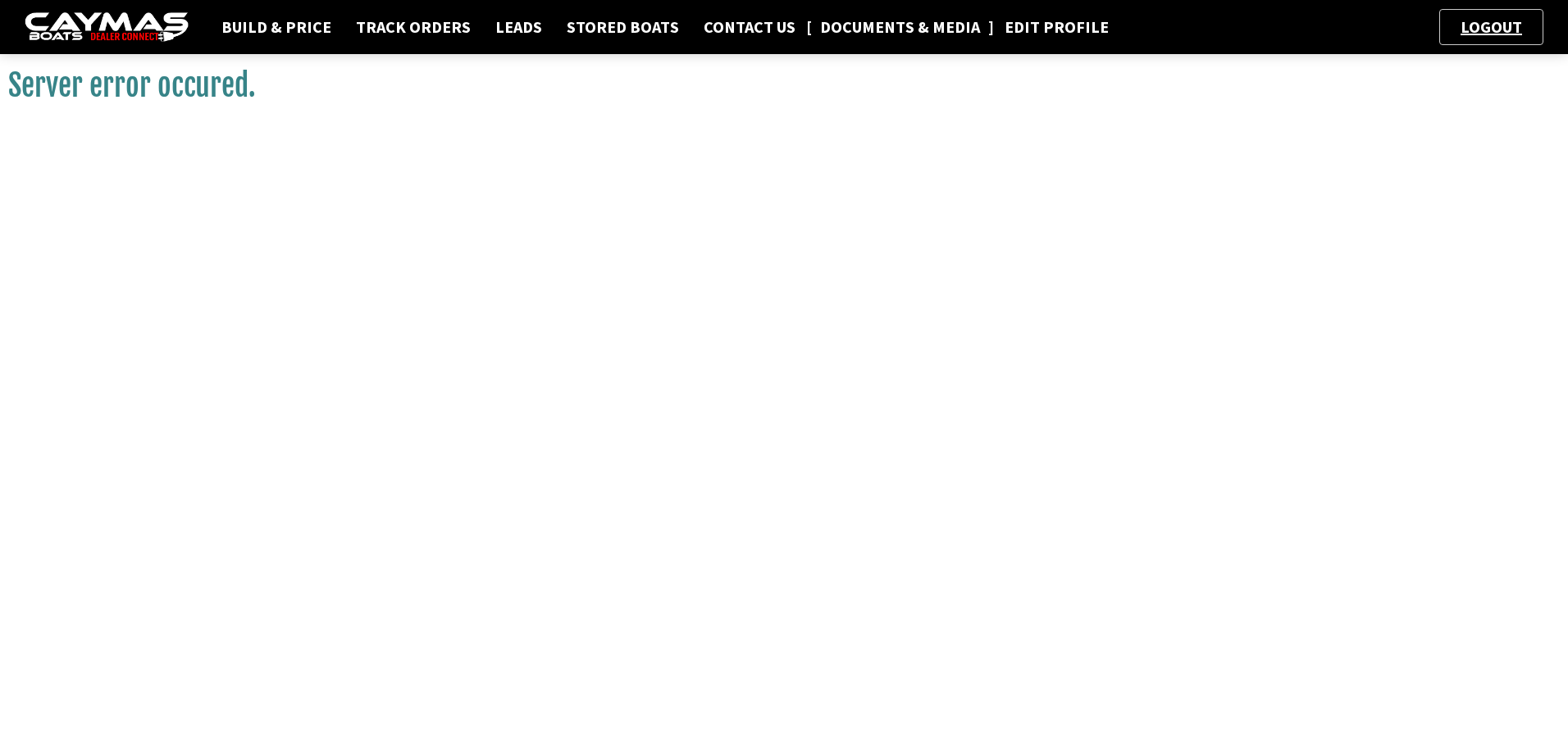
click at [884, 37] on link "Documents & Media" at bounding box center [900, 27] width 177 height 21
